Goal: Task Accomplishment & Management: Use online tool/utility

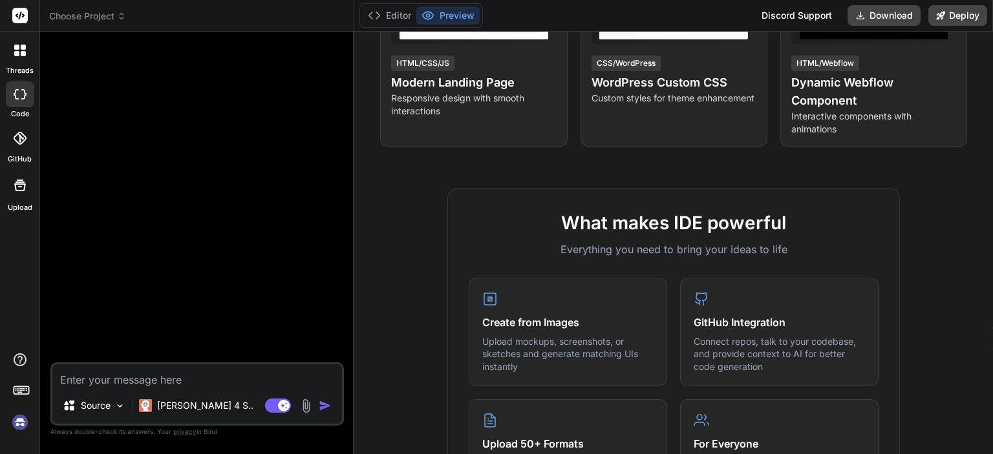
scroll to position [323, 0]
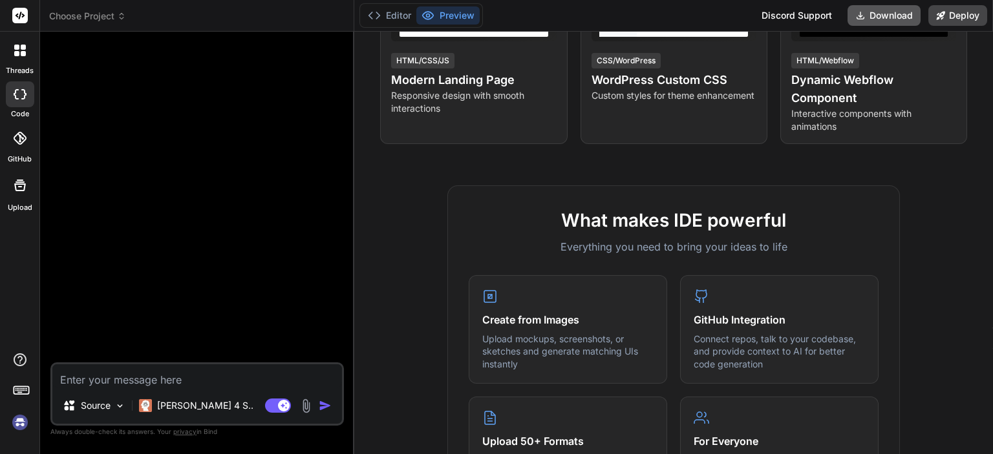
click at [863, 15] on icon at bounding box center [860, 15] width 10 height 10
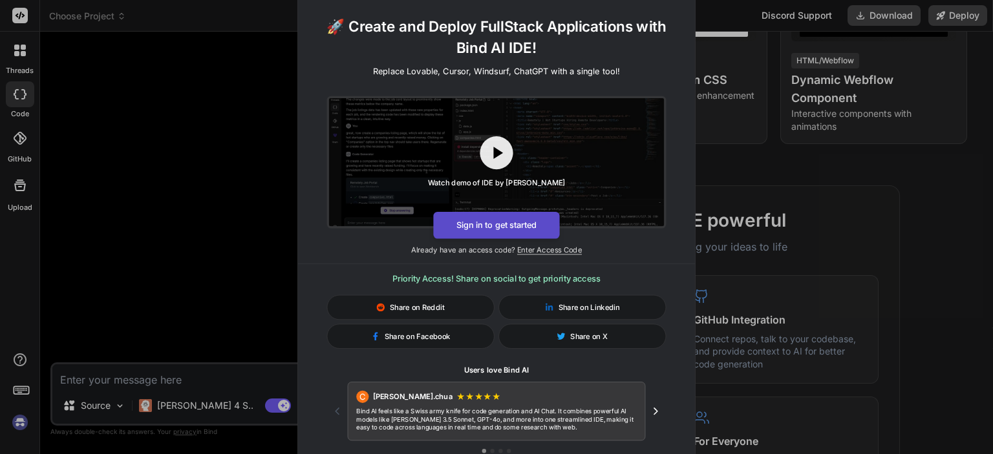
click at [489, 227] on button "Sign in to get started" at bounding box center [496, 225] width 126 height 27
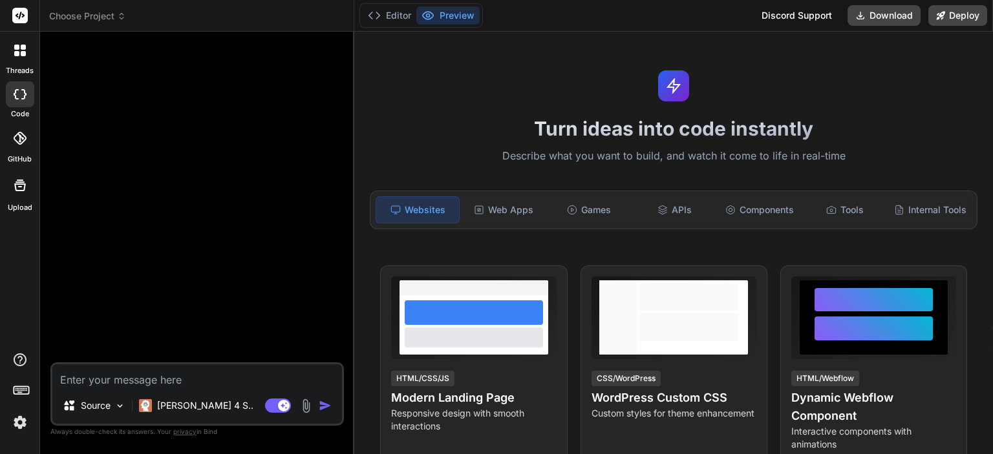
scroll to position [0, 0]
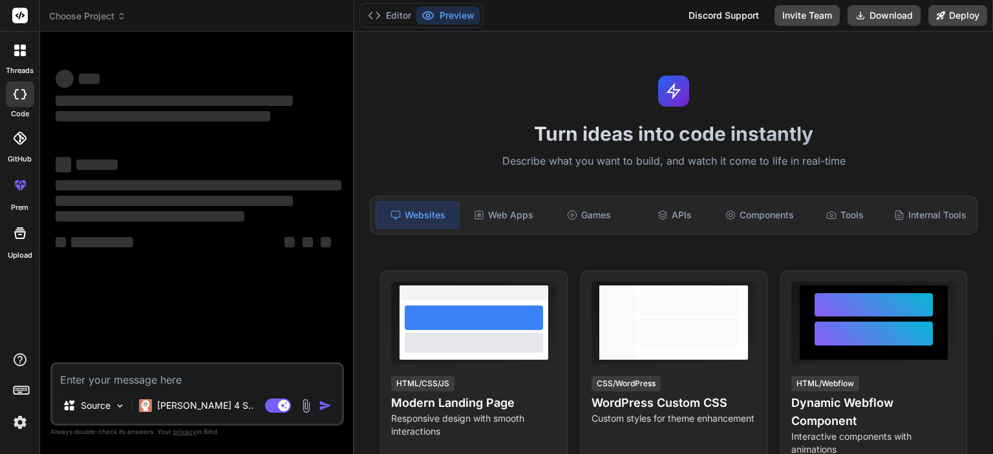
type textarea "x"
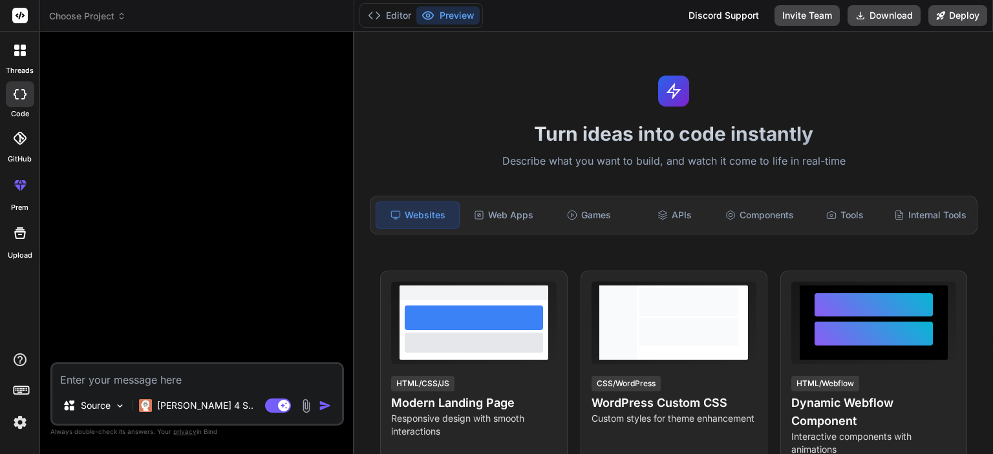
click at [21, 187] on icon at bounding box center [24, 187] width 6 height 6
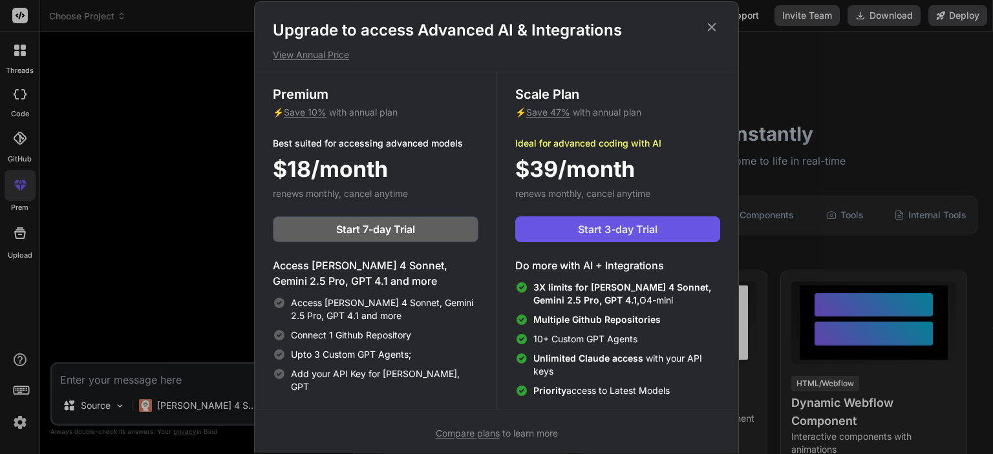
click at [657, 219] on button "Start 3-day Trial" at bounding box center [617, 230] width 205 height 26
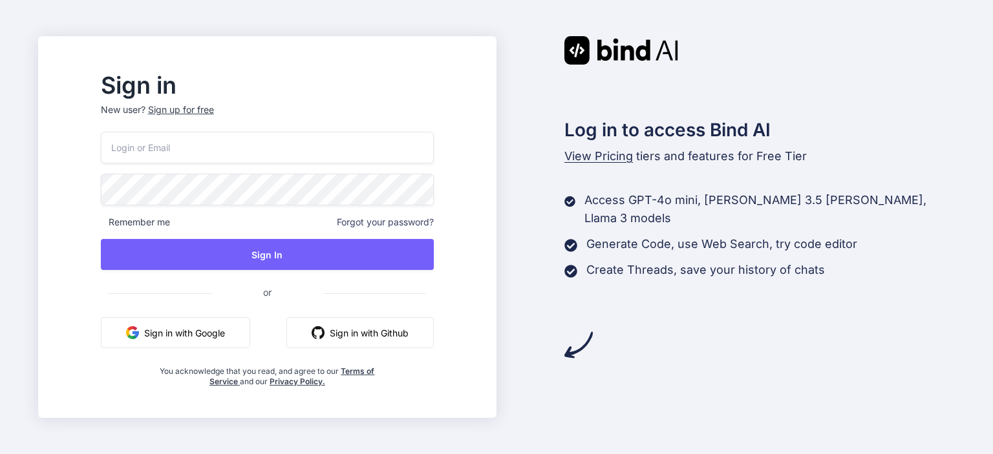
click at [379, 328] on button "Sign in with Github" at bounding box center [359, 332] width 147 height 31
click at [201, 338] on button "Sign in with Google" at bounding box center [175, 332] width 149 height 31
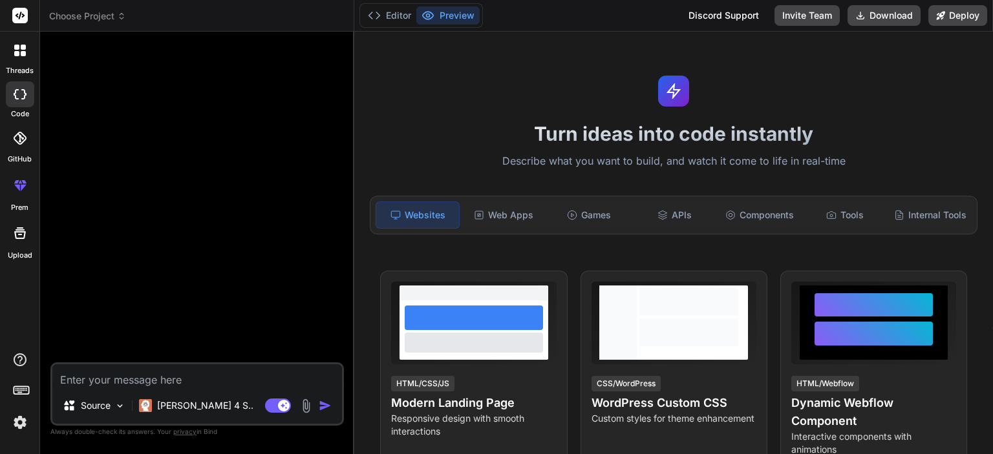
type textarea "x"
click at [21, 188] on icon at bounding box center [24, 187] width 6 height 6
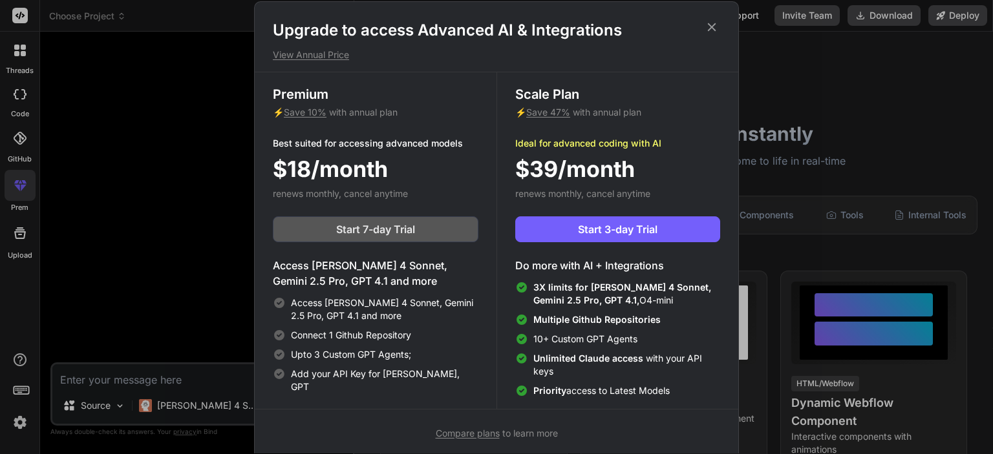
click at [328, 233] on button "Start 7-day Trial" at bounding box center [376, 230] width 206 height 26
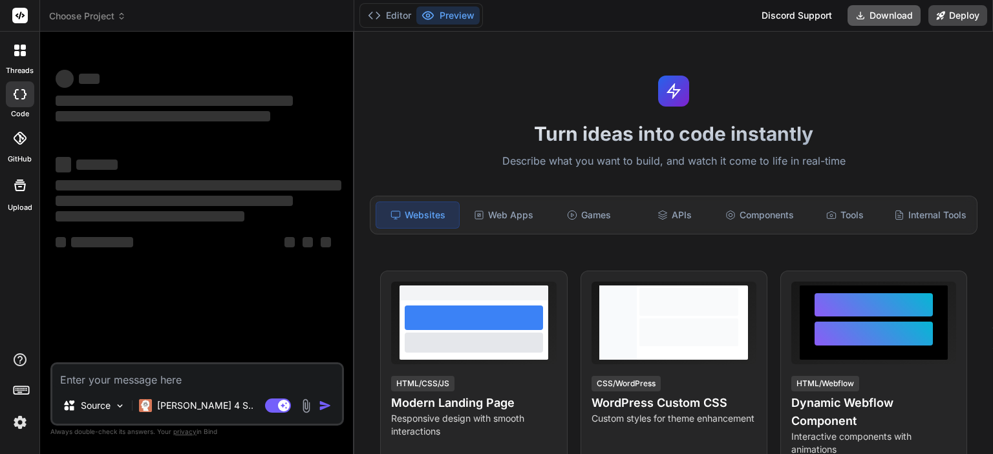
click at [871, 19] on button "Download" at bounding box center [884, 15] width 73 height 21
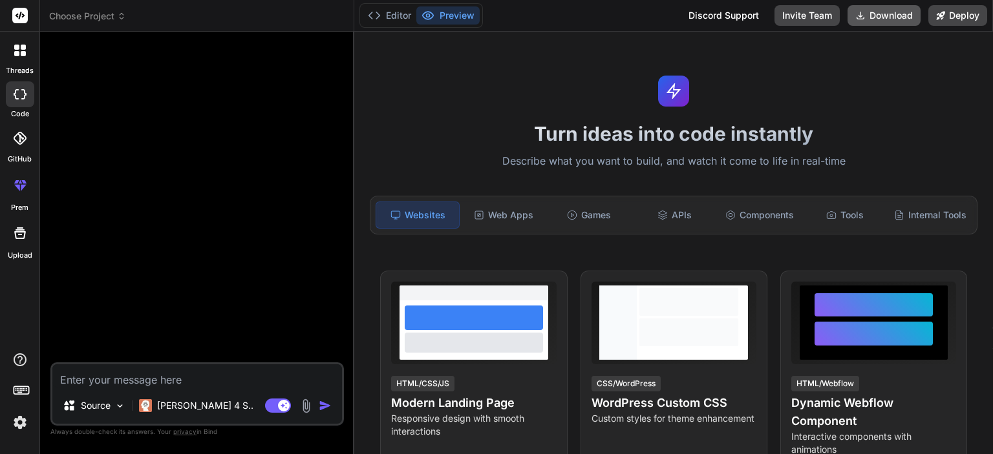
click at [864, 21] on button "Download" at bounding box center [884, 15] width 73 height 21
click at [957, 12] on button "Deploy" at bounding box center [957, 15] width 59 height 21
click at [480, 204] on div "Web Apps" at bounding box center [503, 215] width 83 height 27
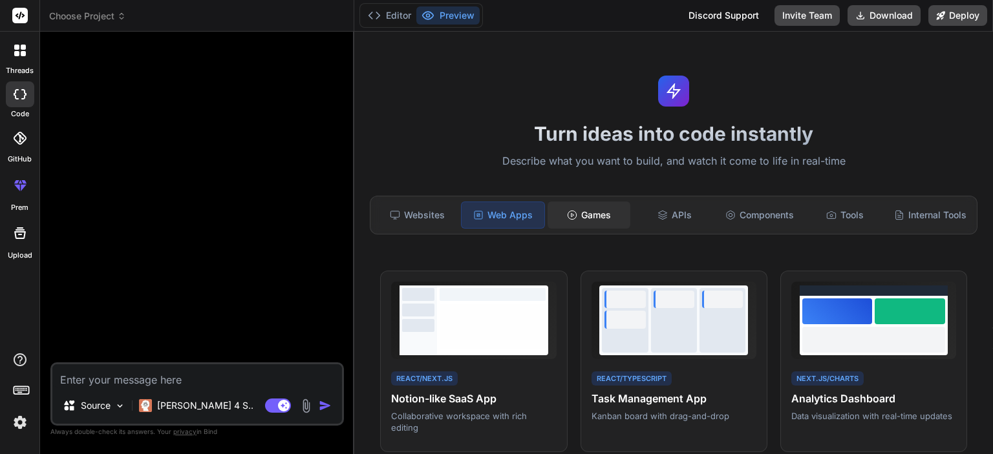
click at [576, 206] on div "Games" at bounding box center [589, 215] width 83 height 27
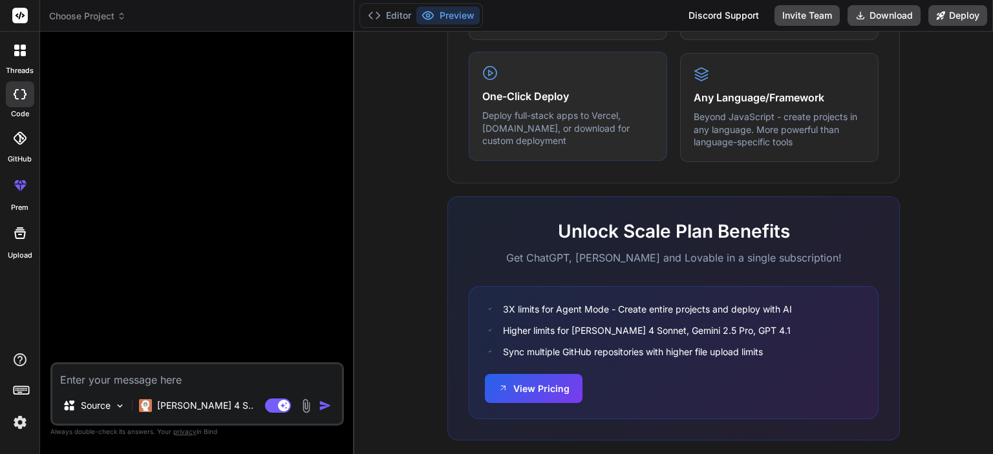
scroll to position [776, 0]
click at [131, 370] on textarea at bounding box center [197, 376] width 290 height 23
click at [109, 412] on p "Source" at bounding box center [96, 406] width 30 height 13
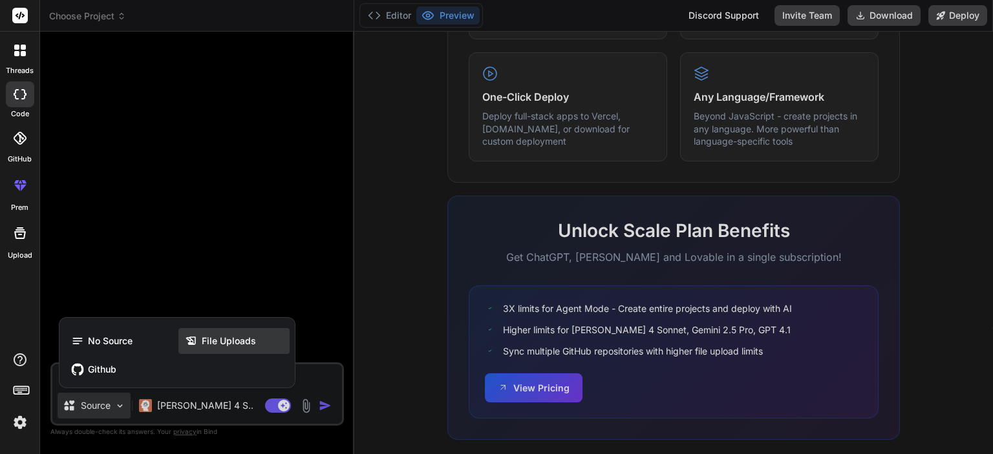
click at [220, 341] on span "File Uploads" at bounding box center [229, 341] width 54 height 13
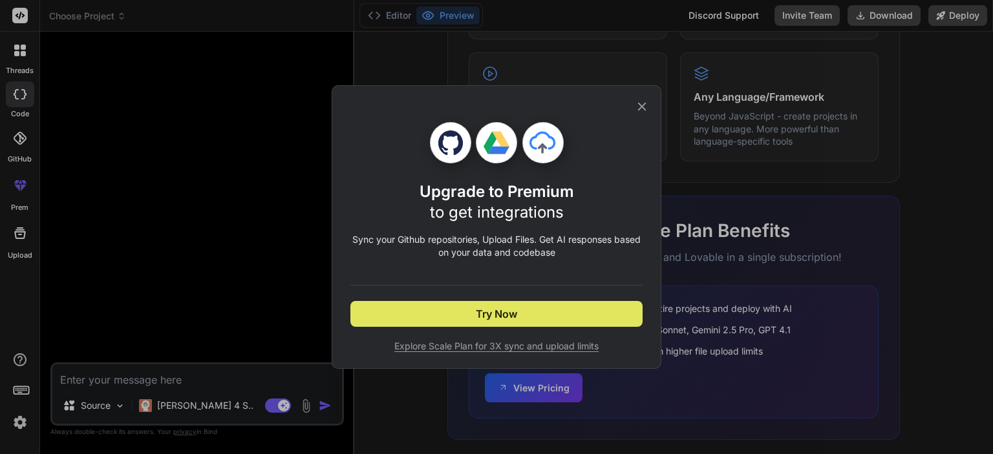
click at [515, 309] on span "Try Now" at bounding box center [496, 314] width 41 height 16
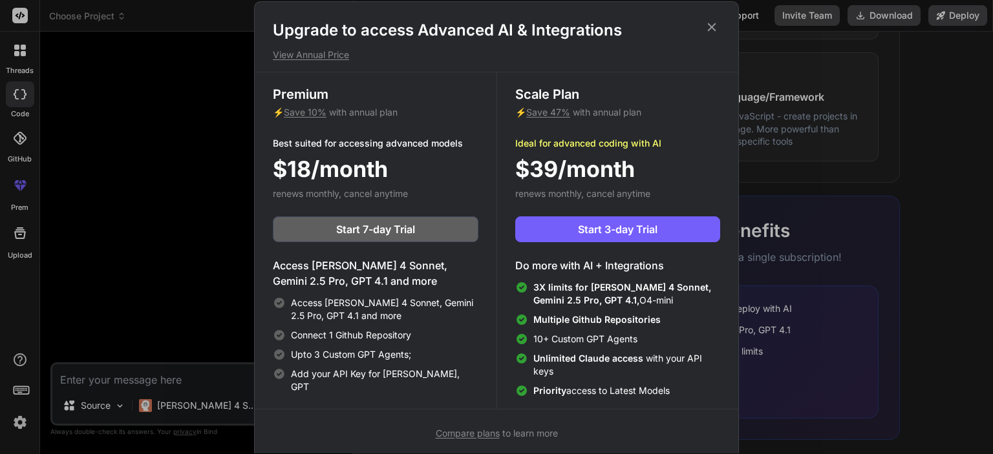
click at [707, 24] on icon at bounding box center [712, 27] width 14 height 14
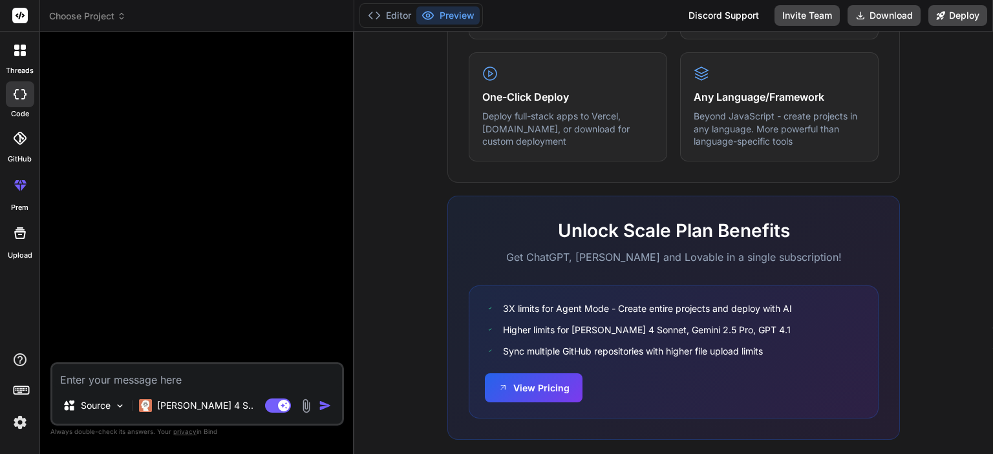
click at [295, 400] on div "Agent Mode. When this toggle is activated, AI automatically makes decisions, re…" at bounding box center [299, 406] width 74 height 16
click at [308, 403] on img at bounding box center [306, 406] width 15 height 15
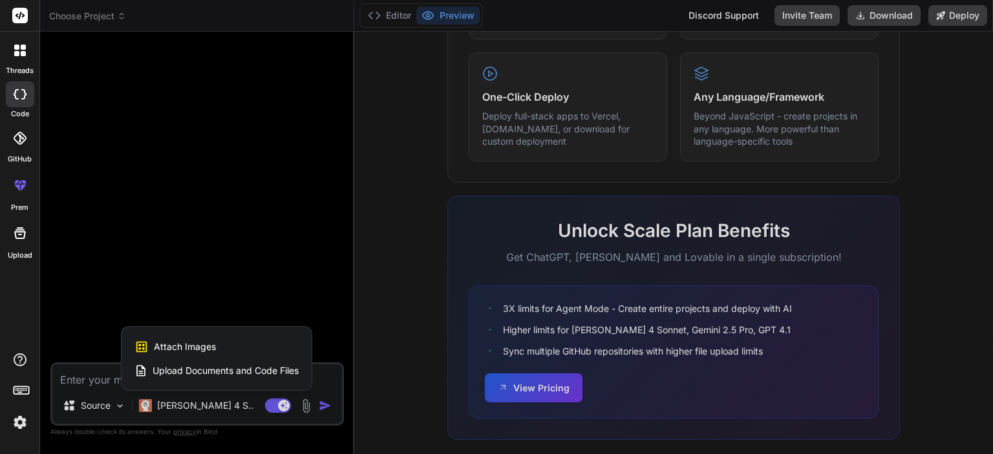
click at [233, 370] on span "Upload Documents and Code Files" at bounding box center [226, 371] width 146 height 13
type textarea "x"
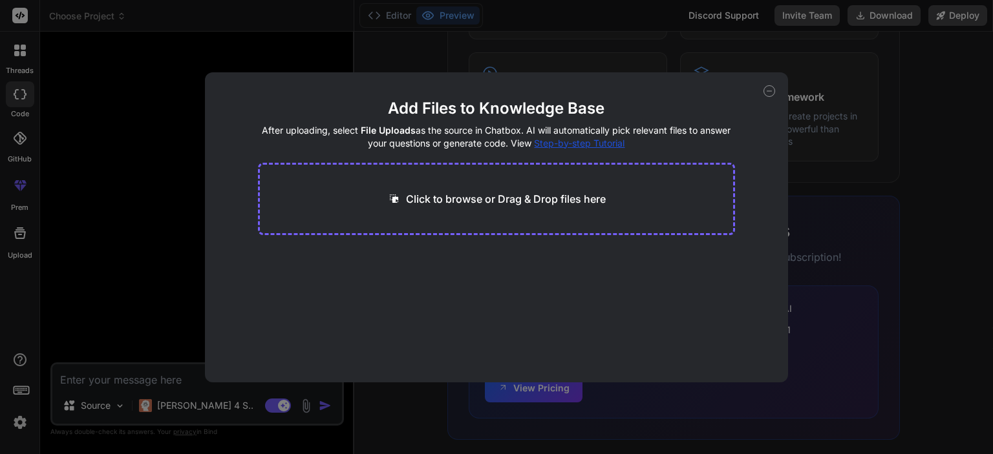
click at [493, 182] on div "Click to browse or Drag & Drop files here" at bounding box center [497, 199] width 478 height 72
click at [432, 193] on p "Click to browse or Drag & Drop files here" at bounding box center [506, 199] width 200 height 16
type input "C:\fakepath\freeroam.pwn"
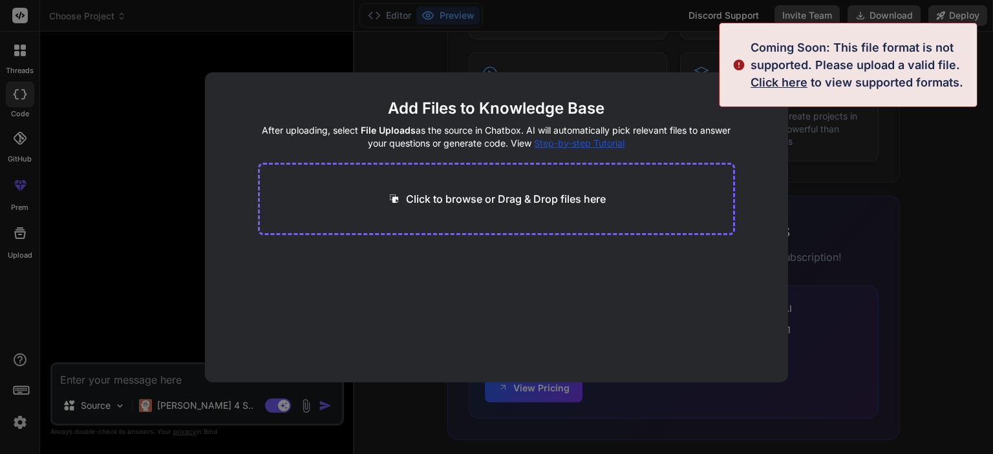
click at [835, 175] on div "Add Files to Knowledge Base After uploading, select File Uploads as the source …" at bounding box center [496, 227] width 993 height 454
type textarea "x"
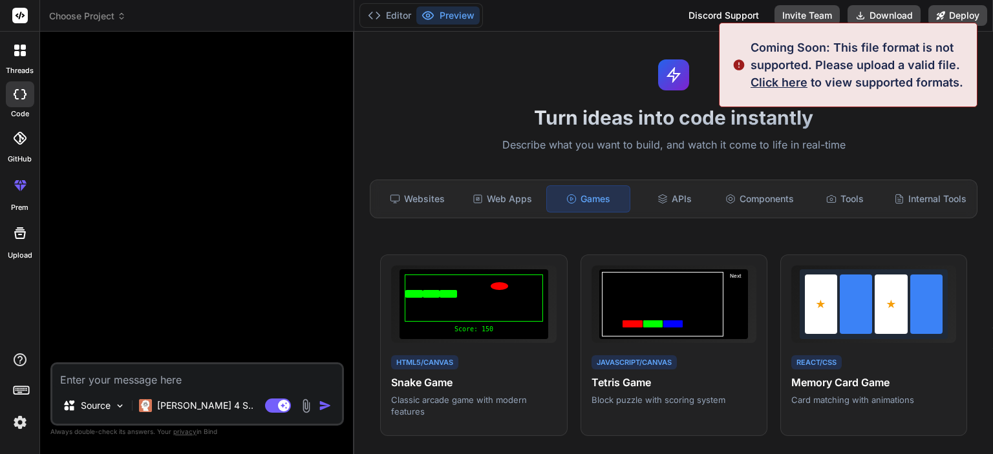
scroll to position [0, 0]
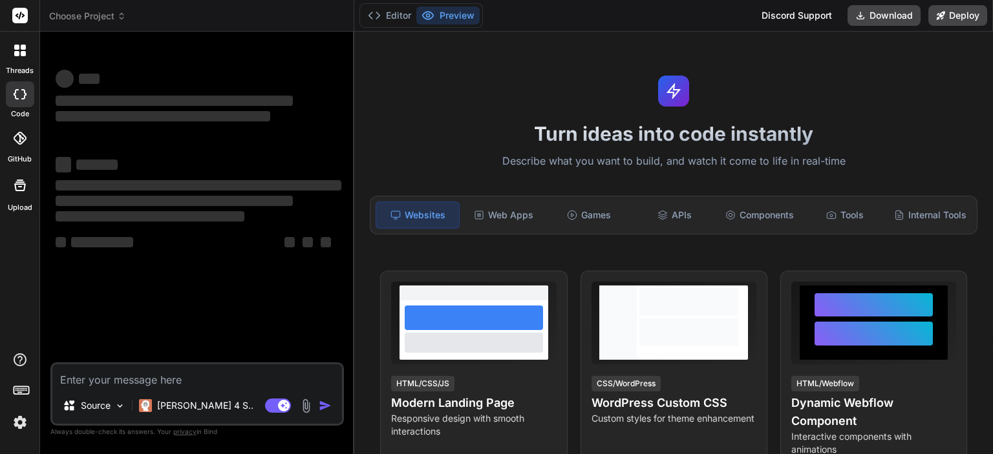
click at [20, 191] on icon at bounding box center [20, 186] width 16 height 16
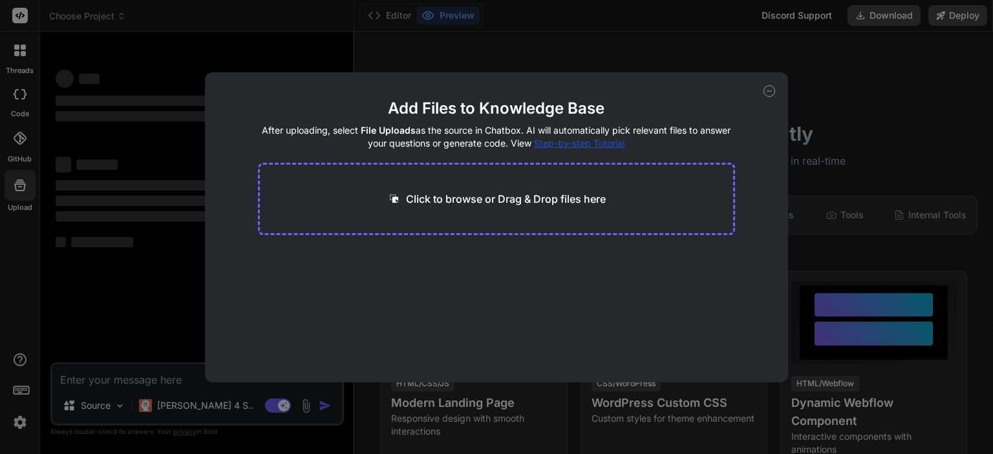
click at [771, 90] on icon at bounding box center [769, 91] width 12 height 12
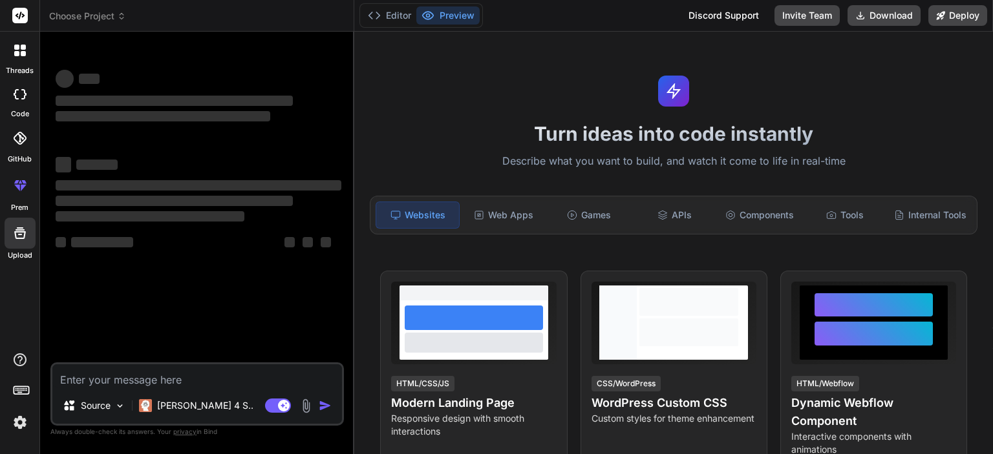
click at [18, 184] on icon at bounding box center [17, 187] width 6 height 6
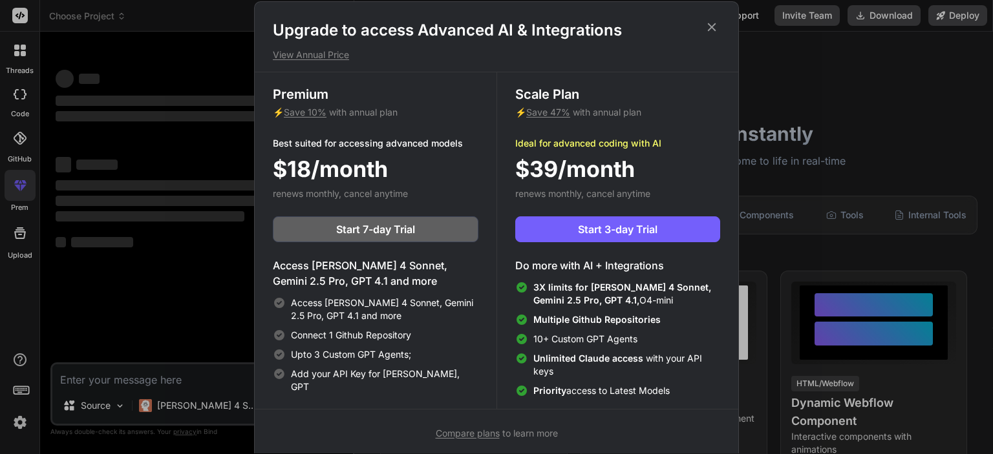
type textarea "x"
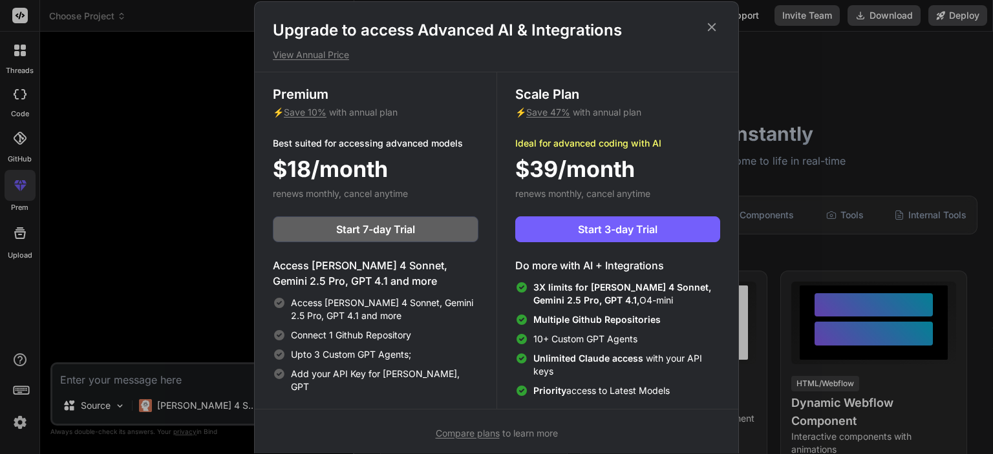
click at [709, 23] on icon at bounding box center [712, 27] width 8 height 8
